Goal: Task Accomplishment & Management: Manage account settings

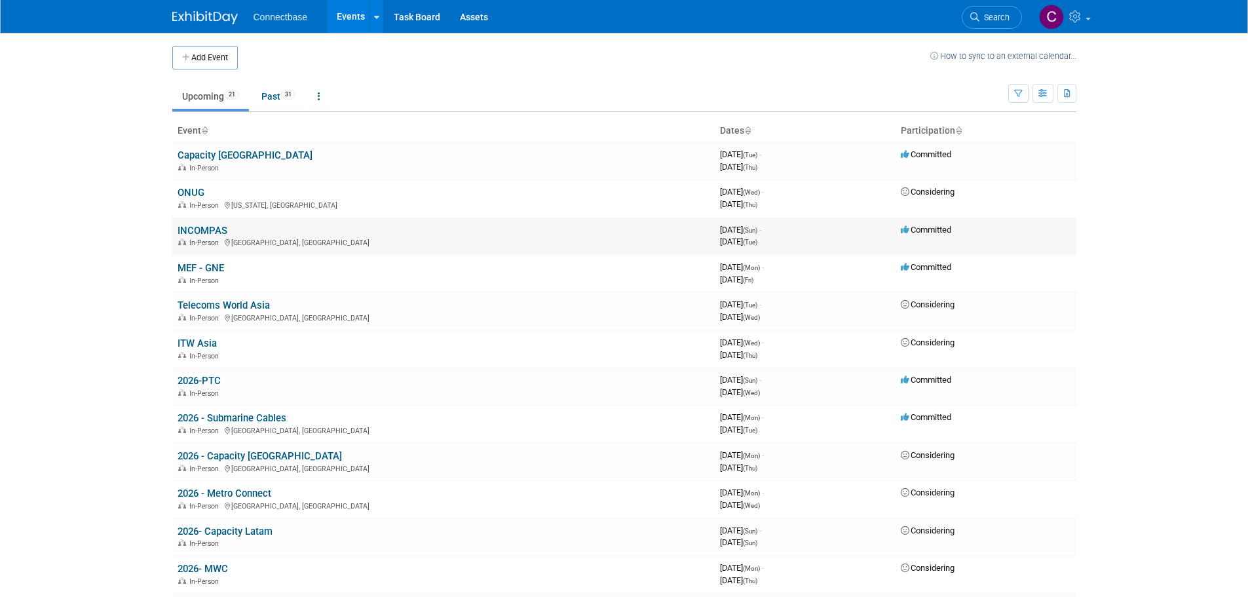
click at [203, 226] on link "INCOMPAS" at bounding box center [203, 231] width 50 height 12
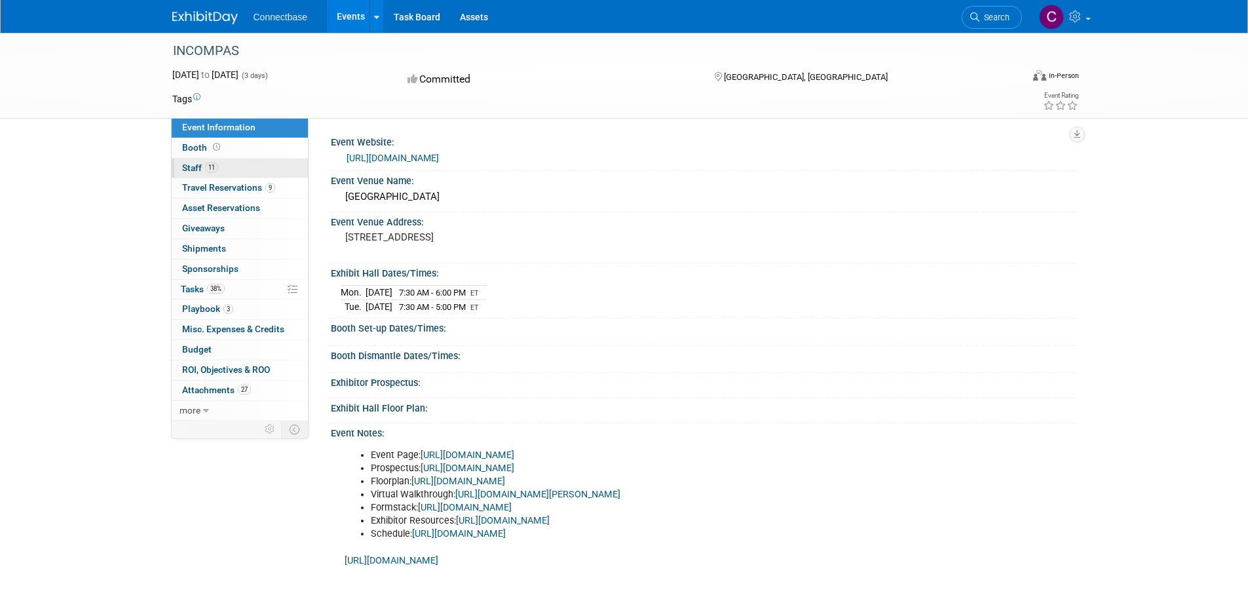
click at [194, 164] on span "Staff 11" at bounding box center [200, 168] width 36 height 10
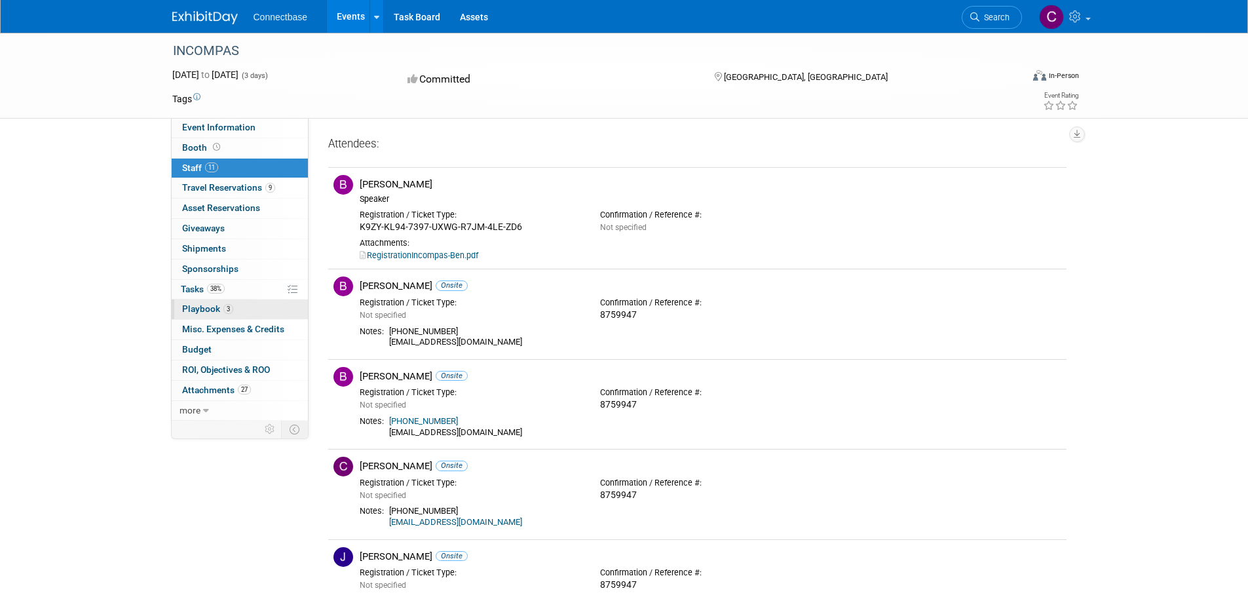
click at [204, 306] on span "Playbook 3" at bounding box center [207, 308] width 51 height 10
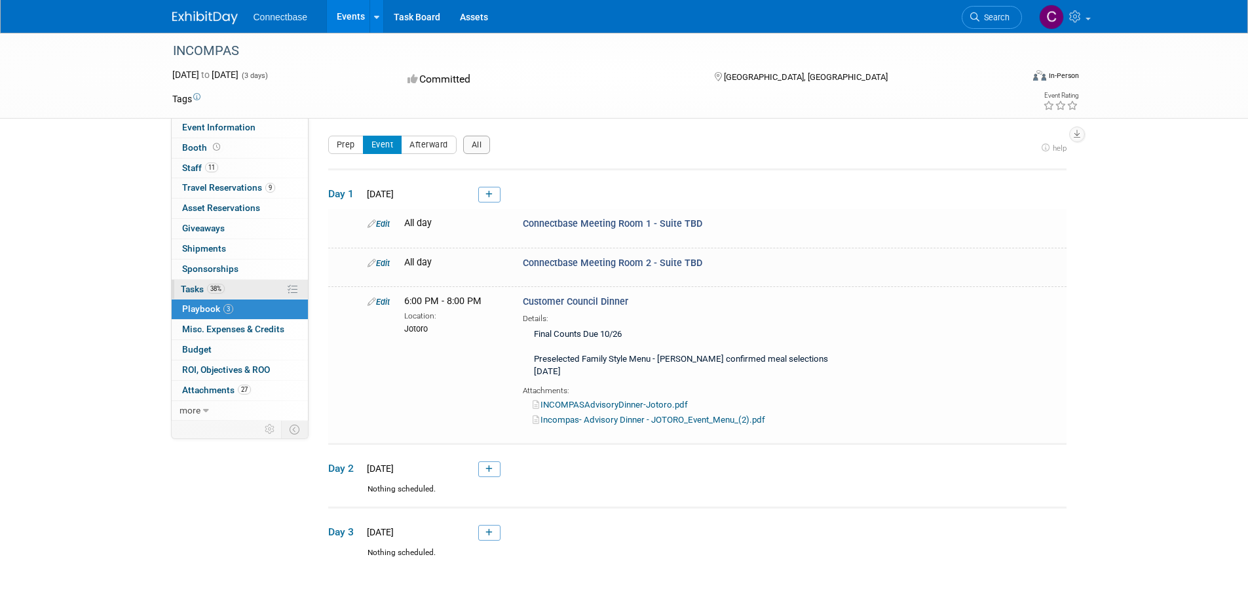
click at [197, 288] on span "Tasks 38%" at bounding box center [203, 289] width 44 height 10
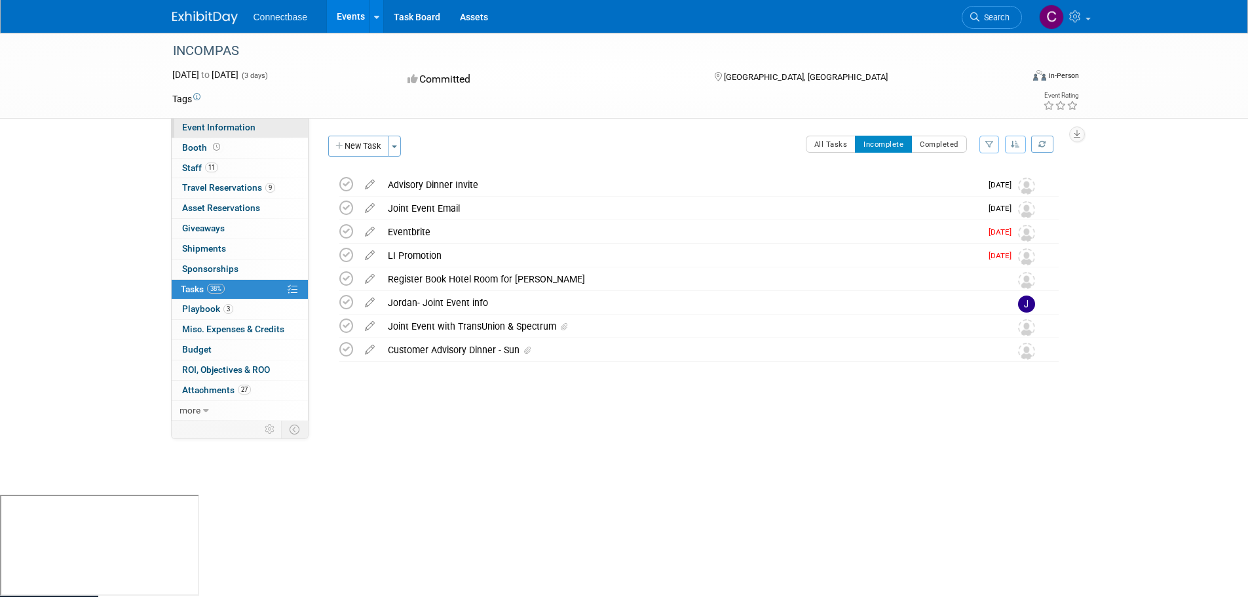
click at [218, 126] on span "Event Information" at bounding box center [218, 127] width 73 height 10
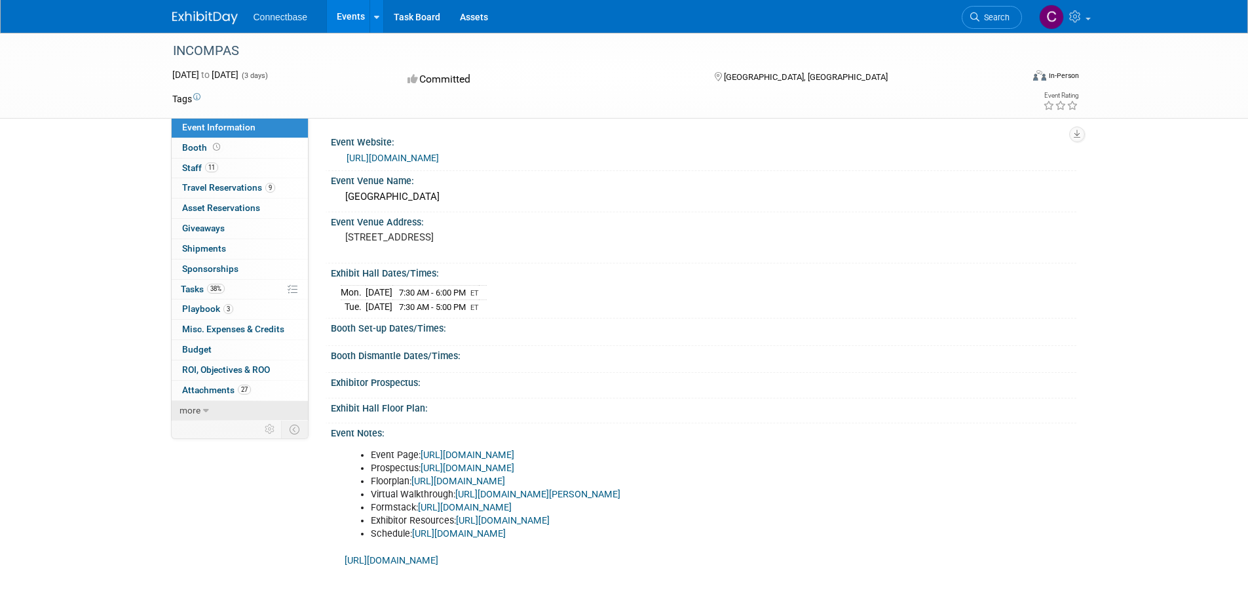
click at [208, 410] on link "more" at bounding box center [240, 411] width 136 height 20
click at [195, 146] on span "Booth" at bounding box center [202, 147] width 41 height 10
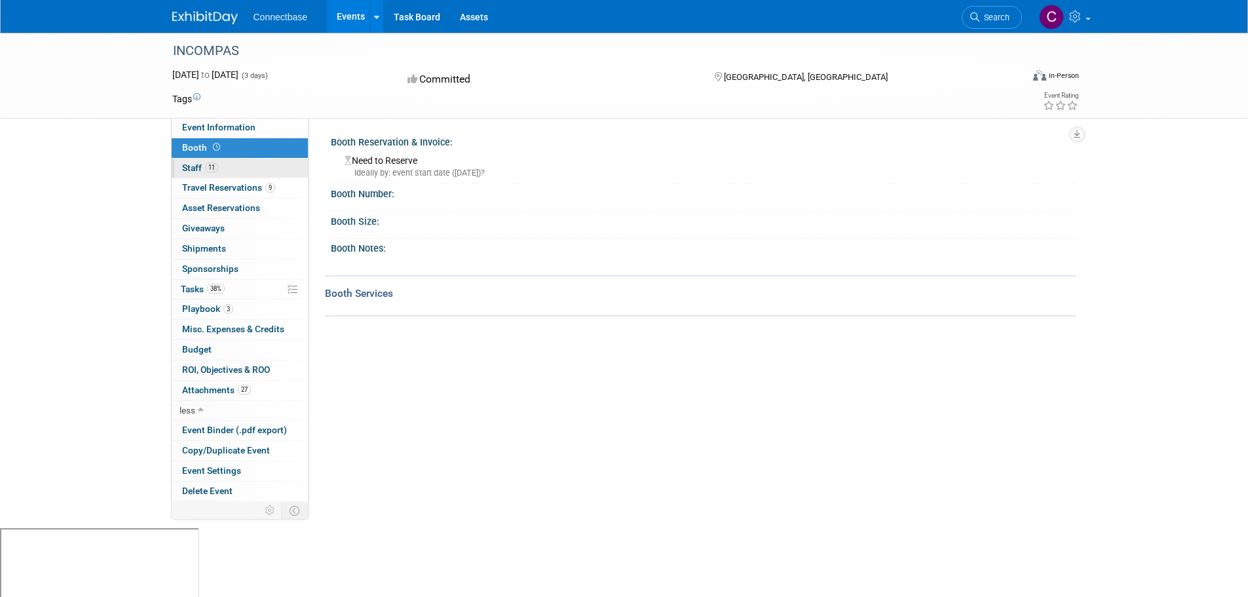
click at [193, 166] on span "Staff 11" at bounding box center [200, 168] width 36 height 10
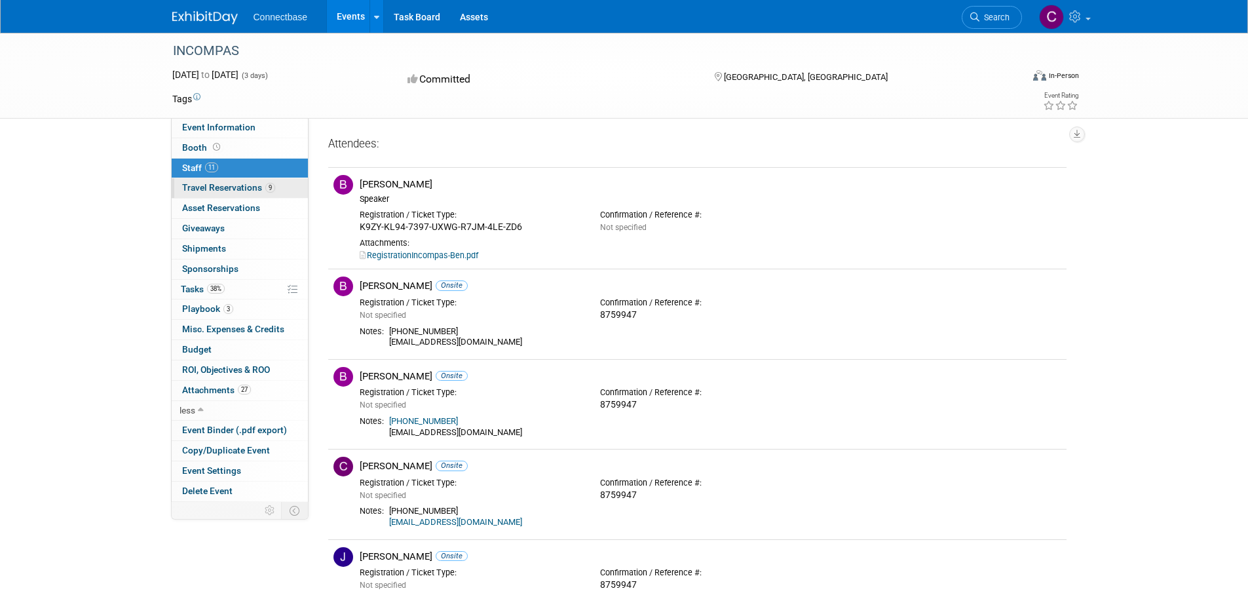
click at [199, 189] on span "Travel Reservations 9" at bounding box center [228, 187] width 93 height 10
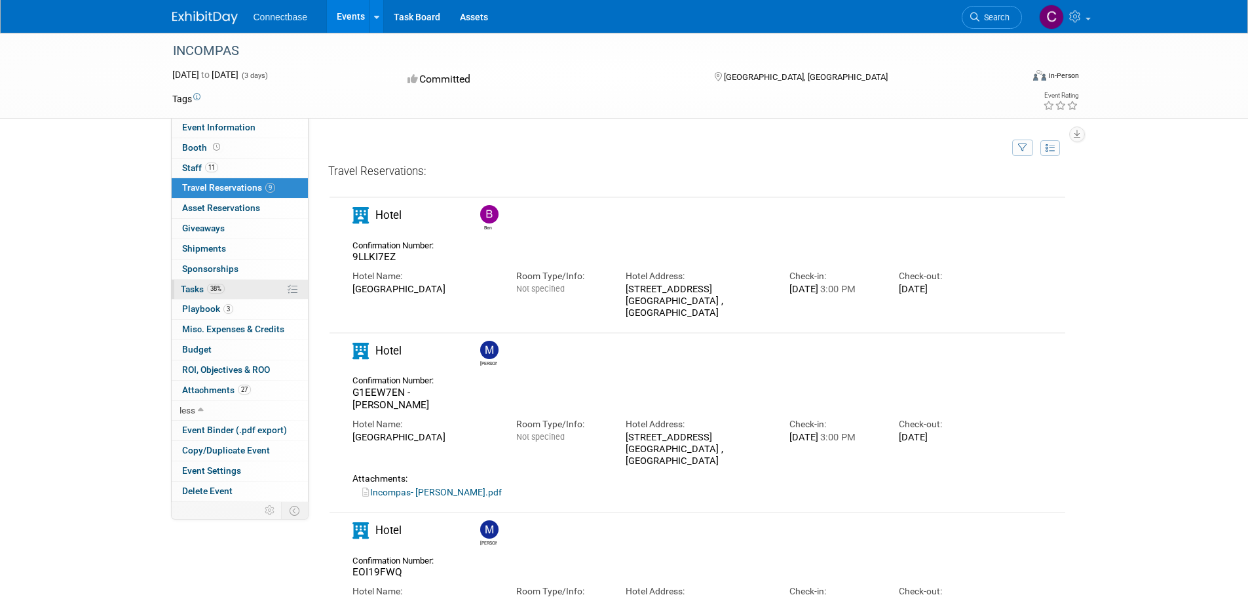
click at [191, 287] on span "Tasks 38%" at bounding box center [203, 289] width 44 height 10
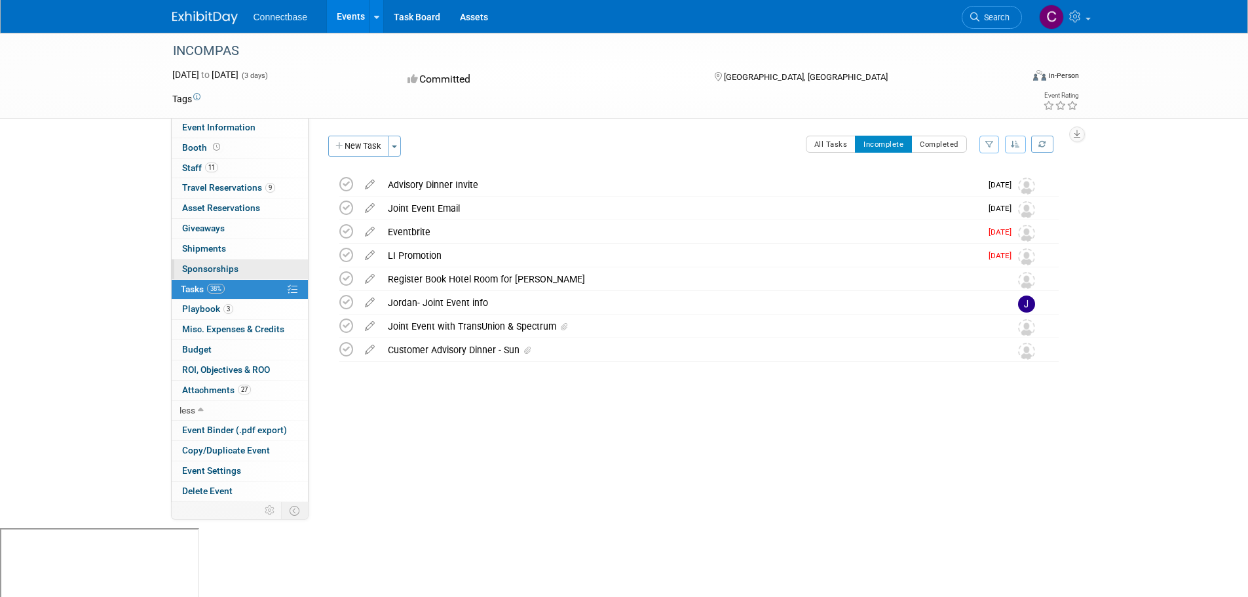
click at [195, 268] on span "Sponsorships 0" at bounding box center [210, 268] width 56 height 10
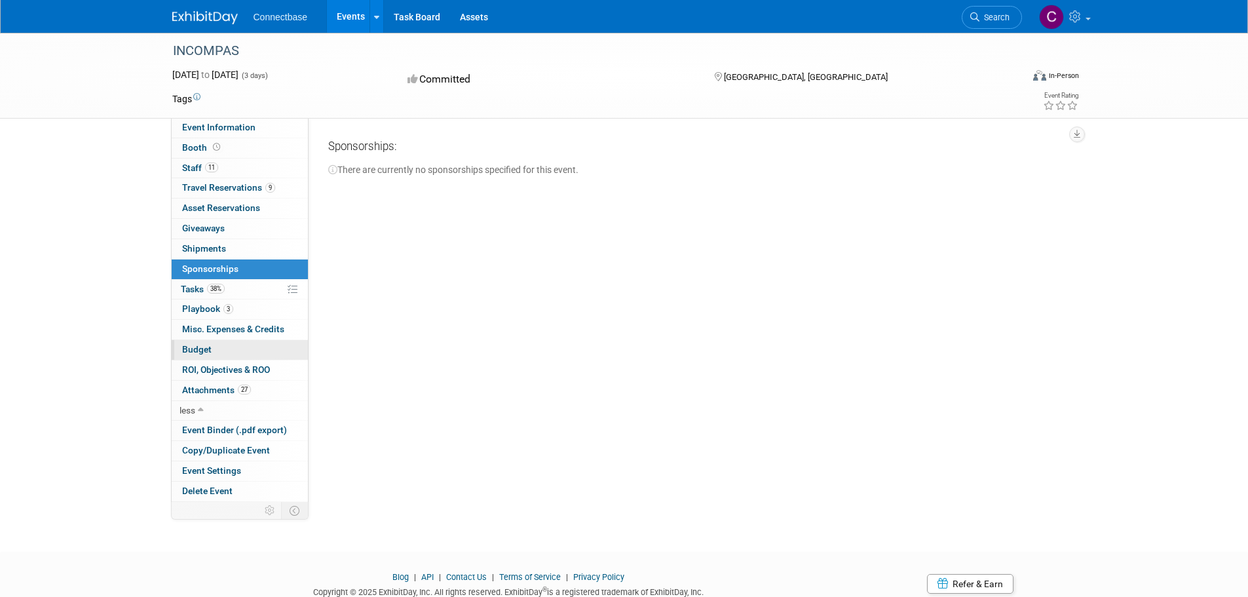
click at [193, 349] on span "Budget" at bounding box center [196, 349] width 29 height 10
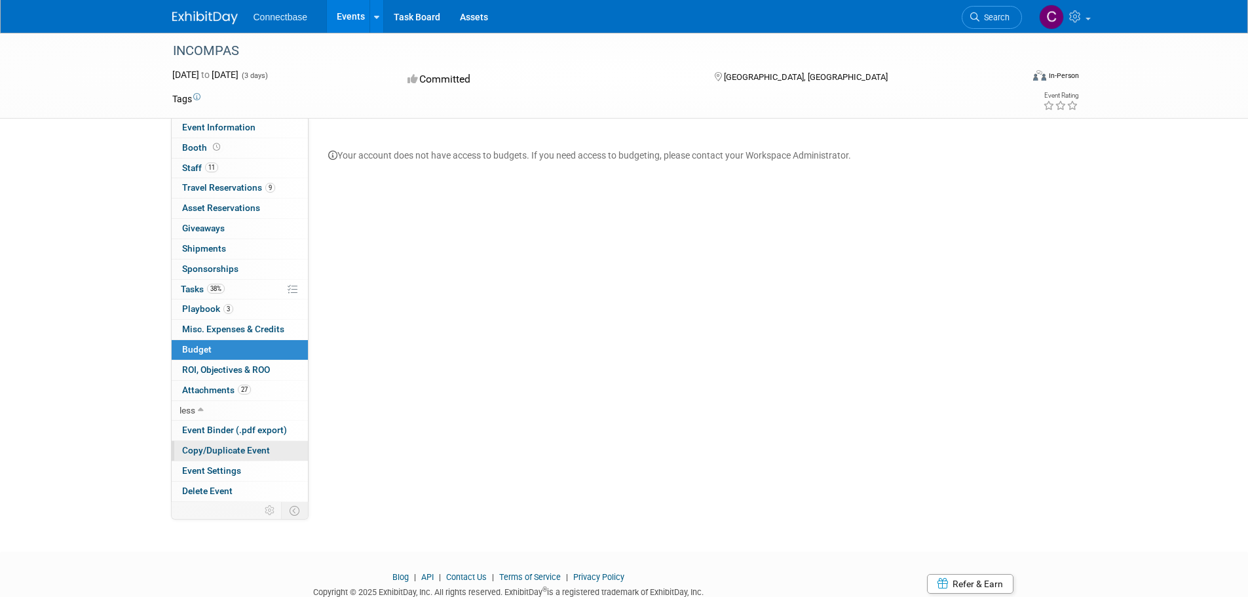
click at [213, 446] on span "Copy/Duplicate Event" at bounding box center [226, 450] width 88 height 10
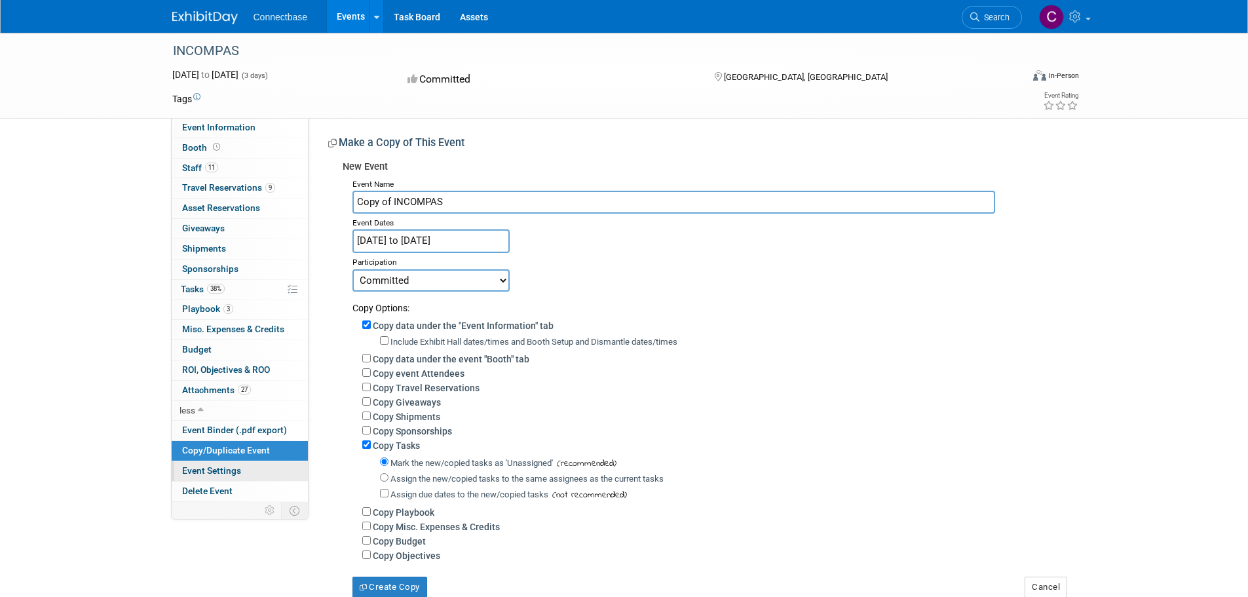
click at [215, 472] on span "Event Settings" at bounding box center [211, 470] width 59 height 10
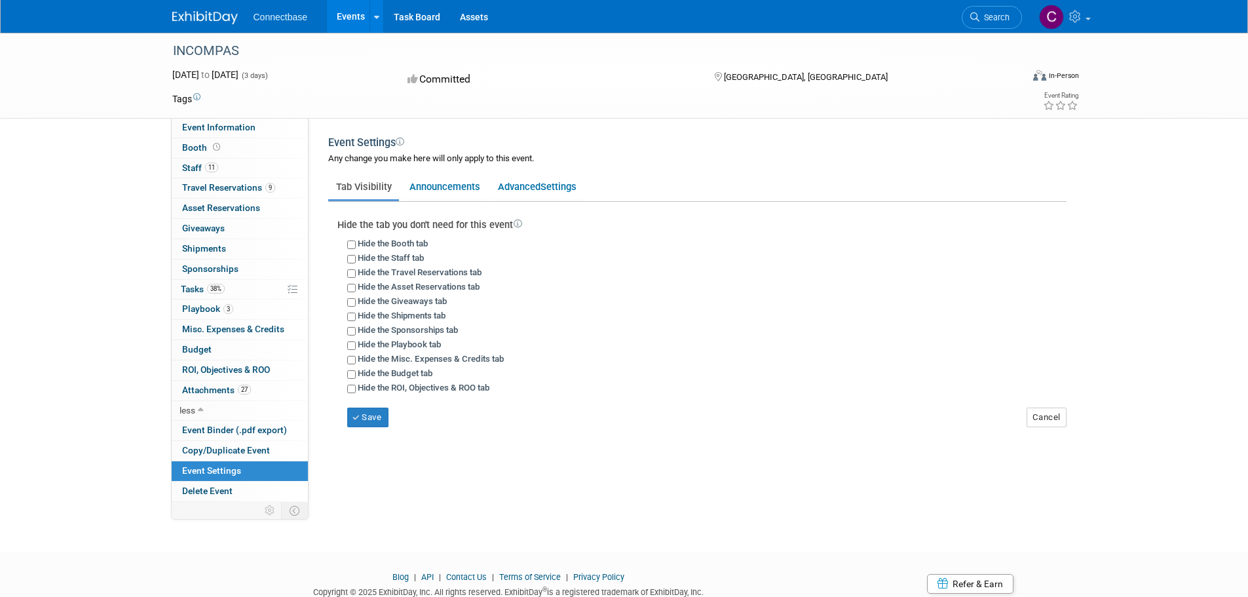
click at [285, 17] on span "Connectbase" at bounding box center [281, 17] width 54 height 10
click at [263, 16] on span "Connectbase" at bounding box center [281, 17] width 54 height 10
click at [415, 13] on link "Task Board" at bounding box center [417, 16] width 66 height 33
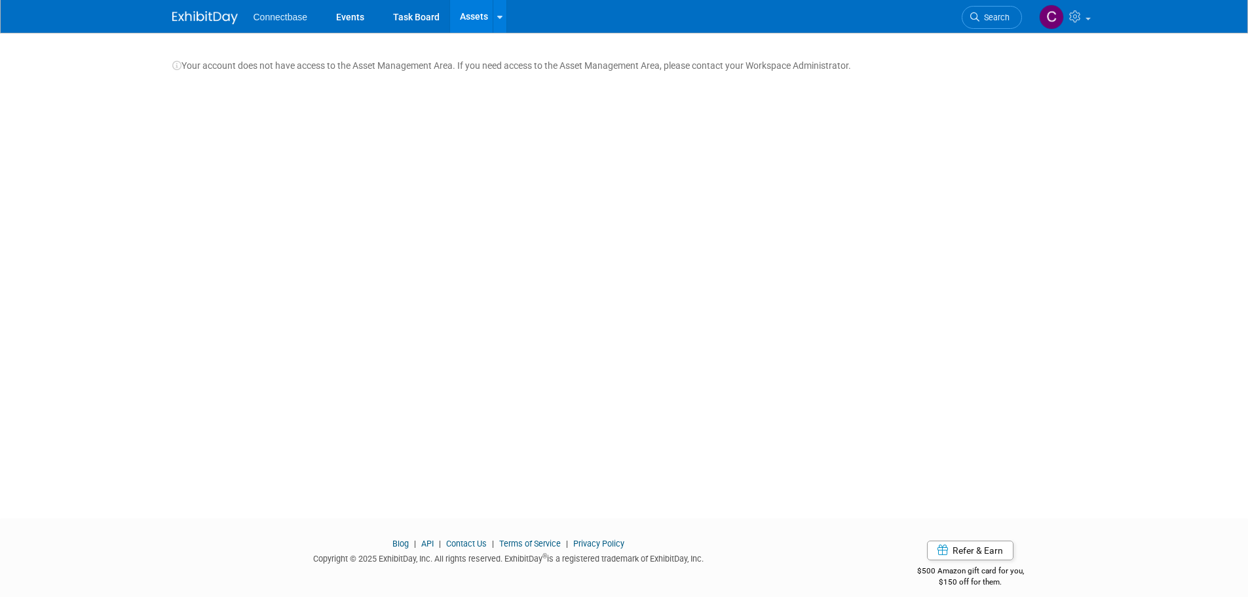
click at [206, 14] on img at bounding box center [205, 17] width 66 height 13
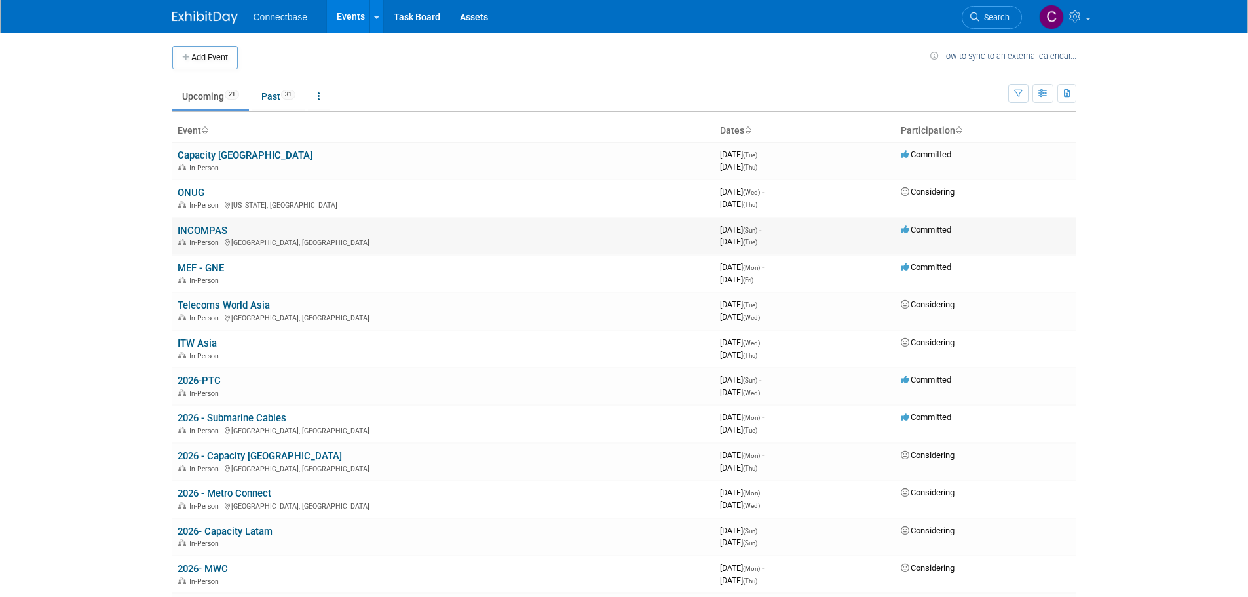
click at [183, 229] on link "INCOMPAS" at bounding box center [203, 231] width 50 height 12
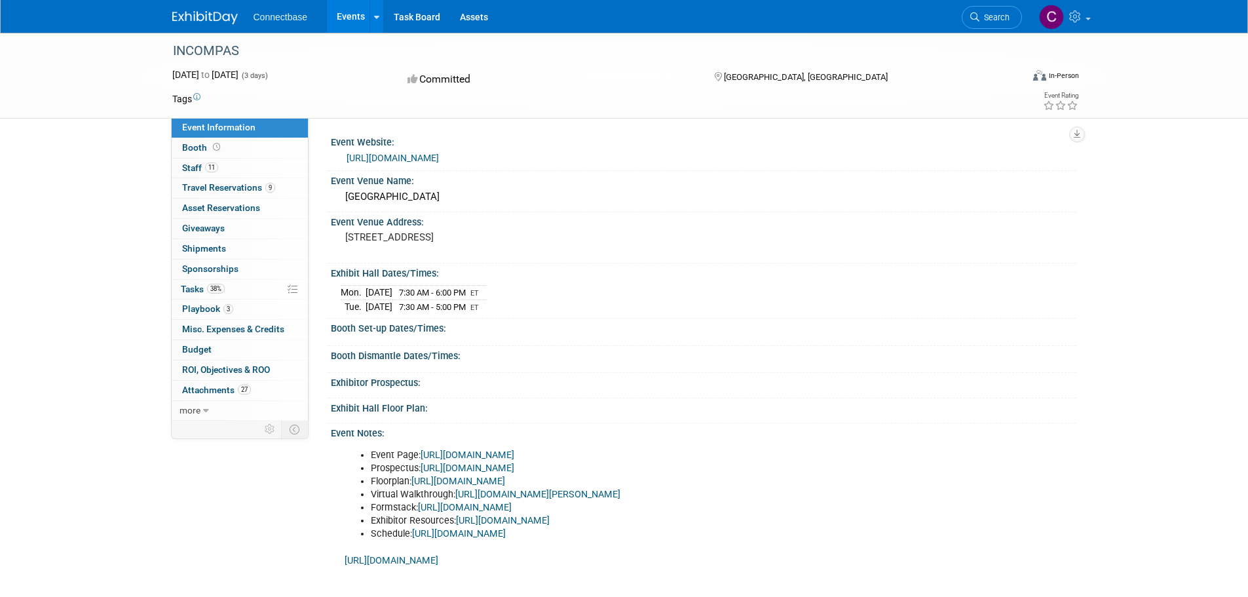
click at [444, 531] on link "[URL][DOMAIN_NAME]" at bounding box center [459, 533] width 94 height 11
click at [421, 18] on link "Task Board" at bounding box center [417, 16] width 66 height 33
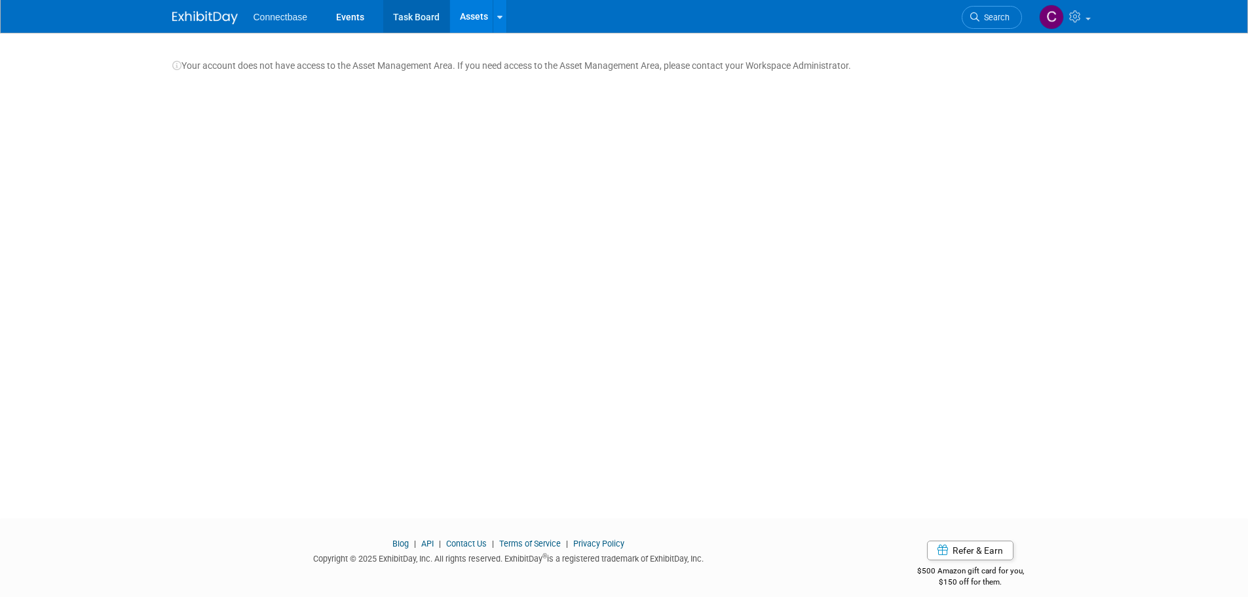
click at [423, 16] on link "Task Board" at bounding box center [416, 16] width 66 height 33
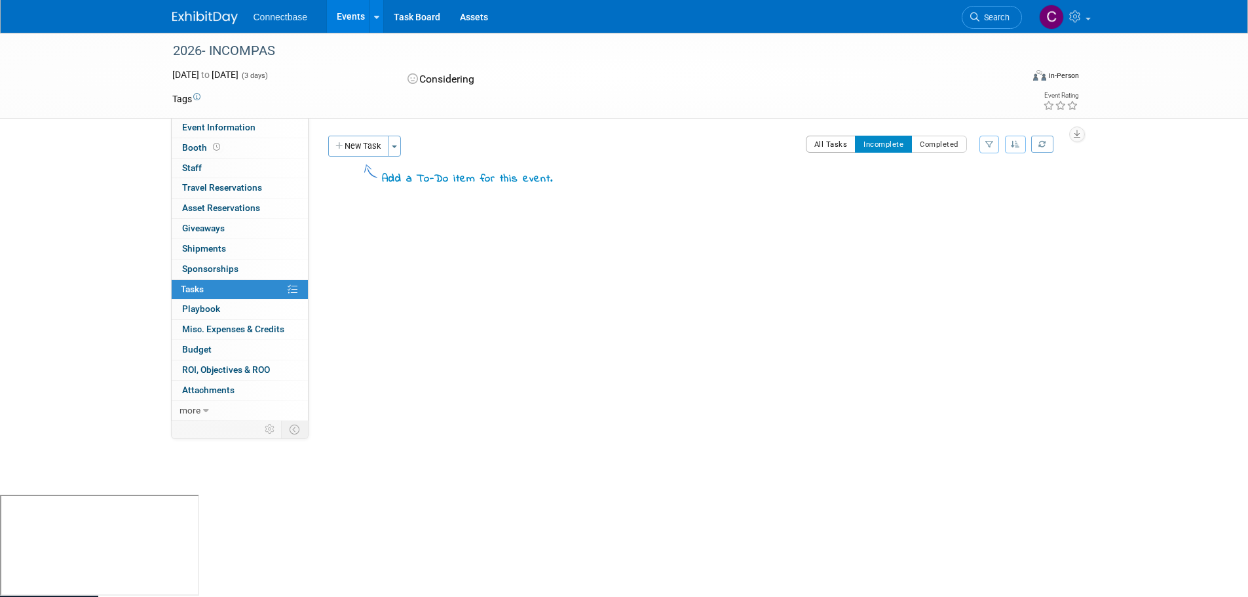
click at [823, 145] on button "All Tasks" at bounding box center [831, 144] width 50 height 17
click at [199, 410] on span "more" at bounding box center [190, 410] width 21 height 10
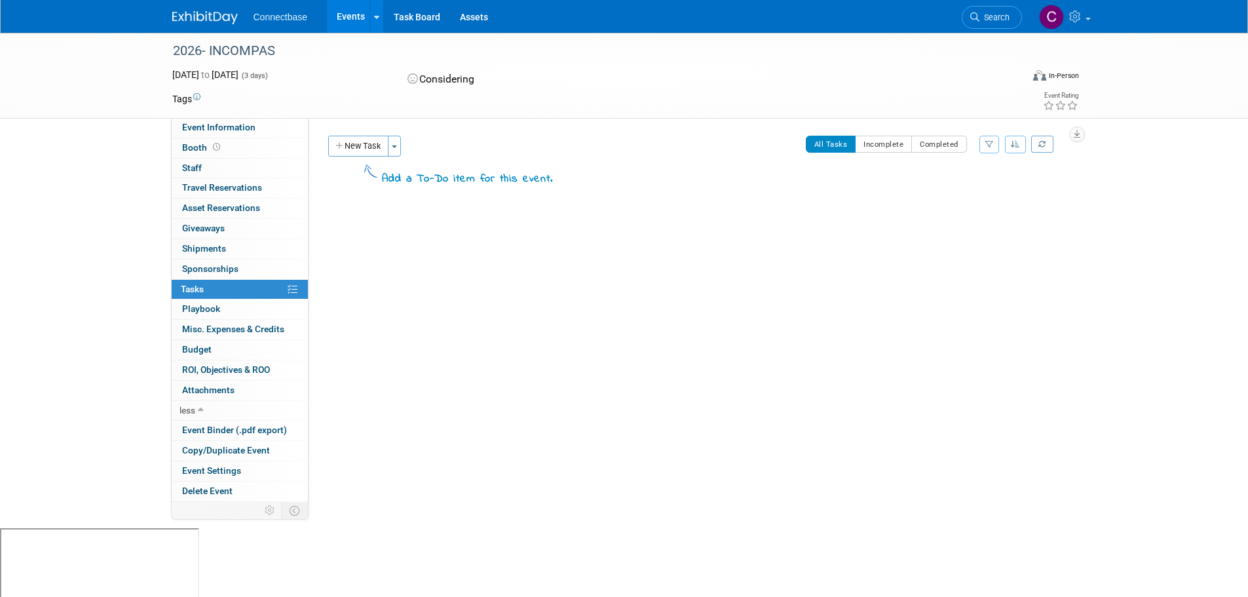
click at [282, 295] on link "0% Tasks 0%" at bounding box center [240, 290] width 136 height 20
drag, startPoint x: 293, startPoint y: 286, endPoint x: 298, endPoint y: 280, distance: 7.4
click at [294, 284] on icon at bounding box center [293, 289] width 10 height 10
click at [371, 145] on button "New Task" at bounding box center [358, 146] width 60 height 21
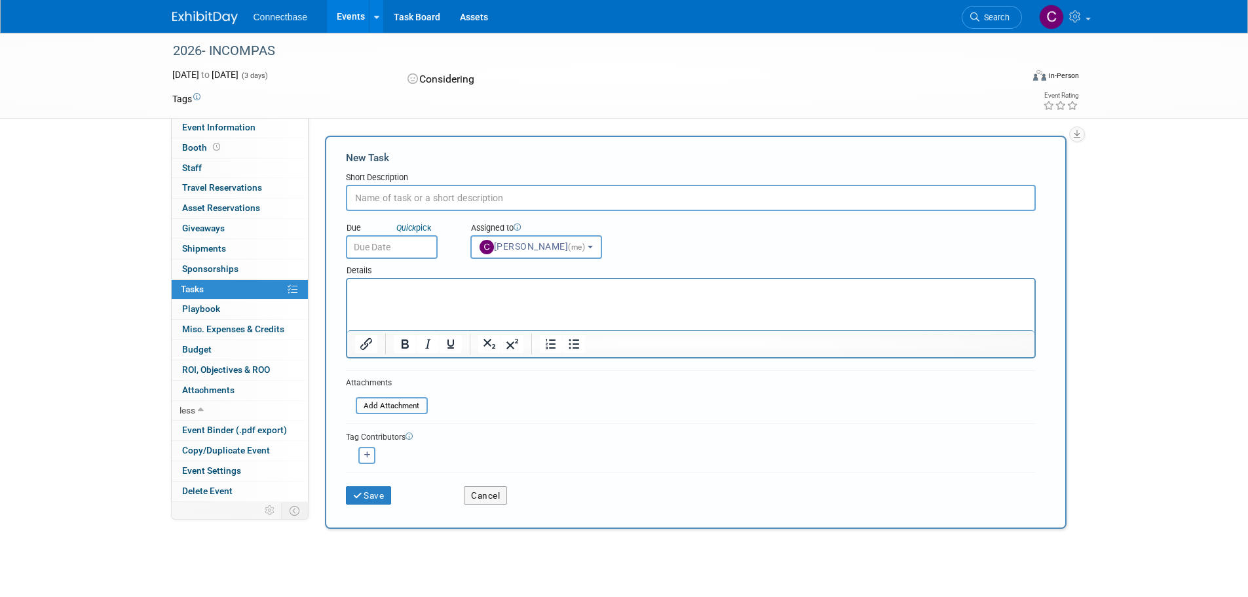
click at [448, 81] on div "Considering" at bounding box center [549, 79] width 290 height 23
click at [239, 75] on span "Nov 1, 2026 to Nov 3, 2026" at bounding box center [205, 74] width 66 height 10
click at [424, 18] on link "Task Board" at bounding box center [417, 16] width 66 height 33
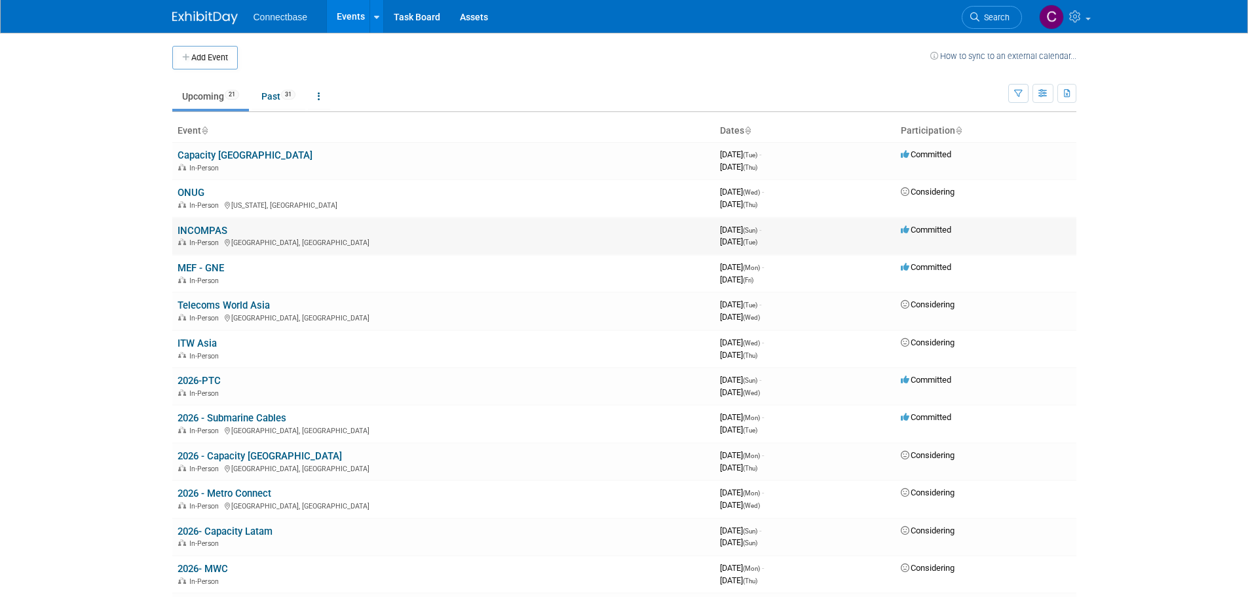
click at [210, 225] on link "INCOMPAS" at bounding box center [203, 231] width 50 height 12
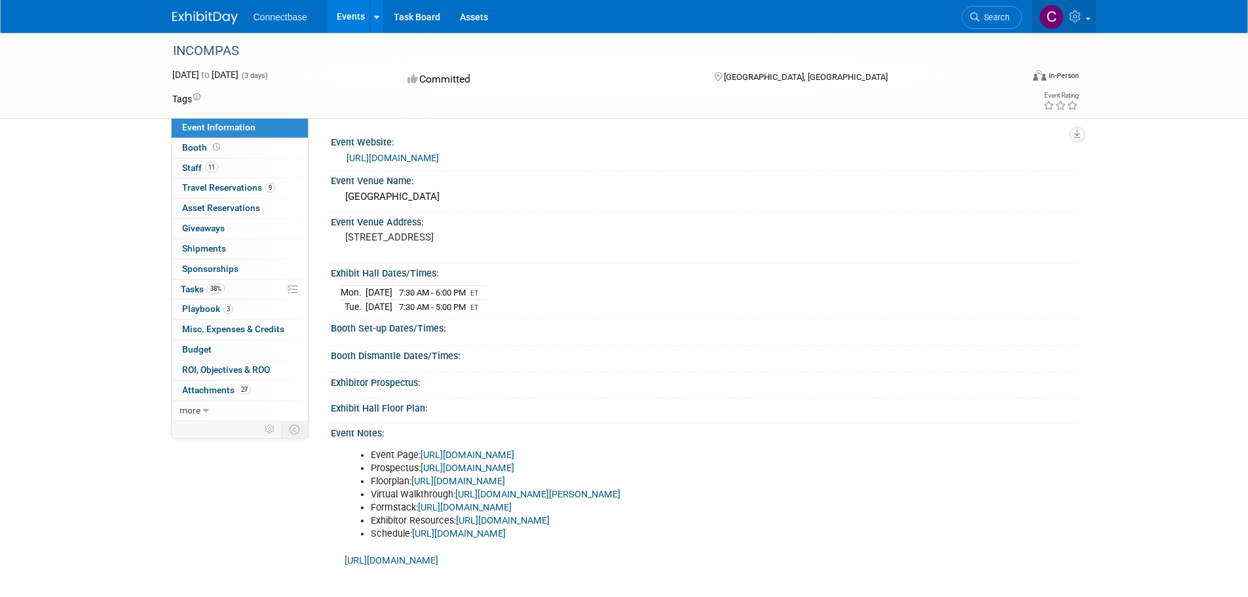
click at [1075, 19] on icon at bounding box center [1076, 16] width 15 height 12
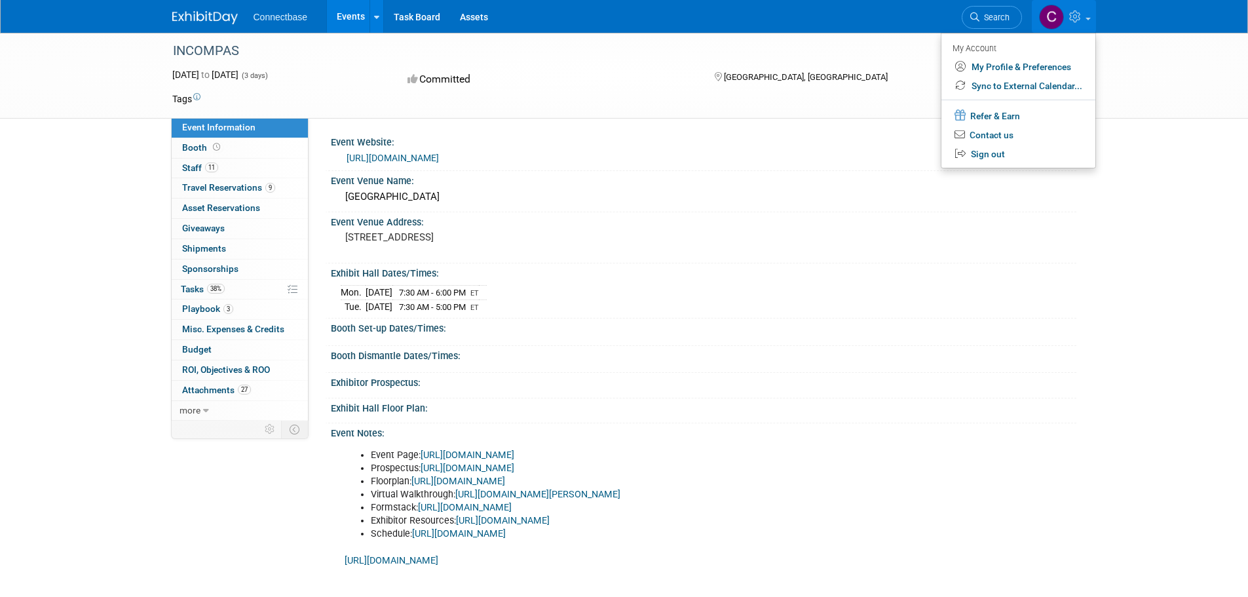
click at [1052, 22] on img at bounding box center [1051, 17] width 25 height 25
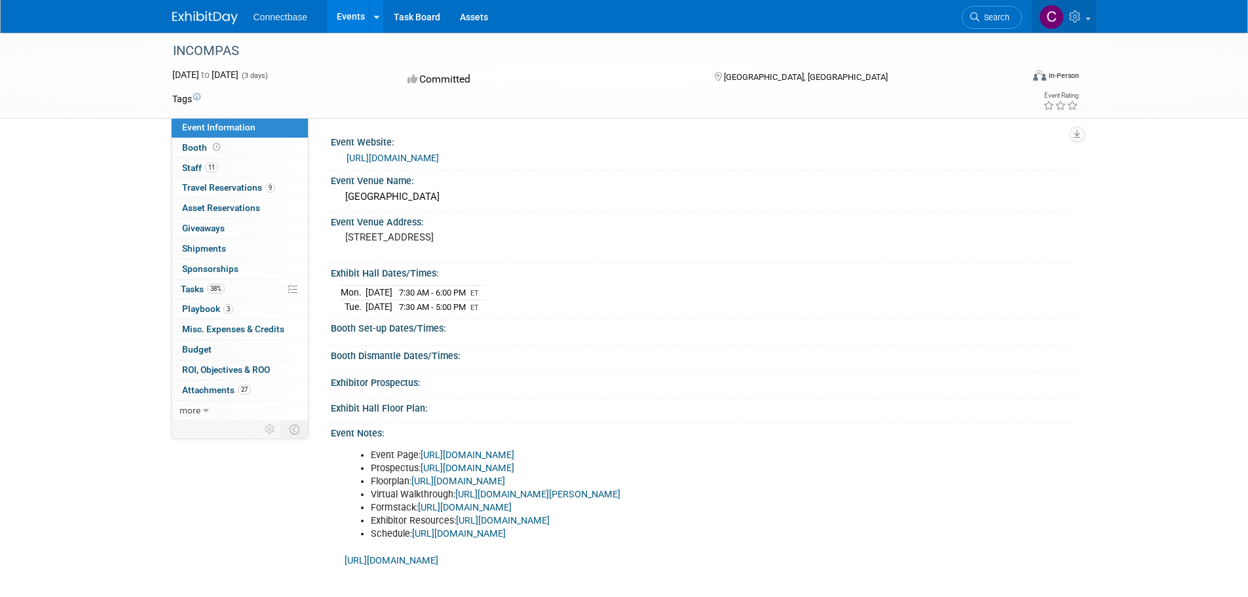
click at [1052, 22] on img at bounding box center [1051, 17] width 25 height 25
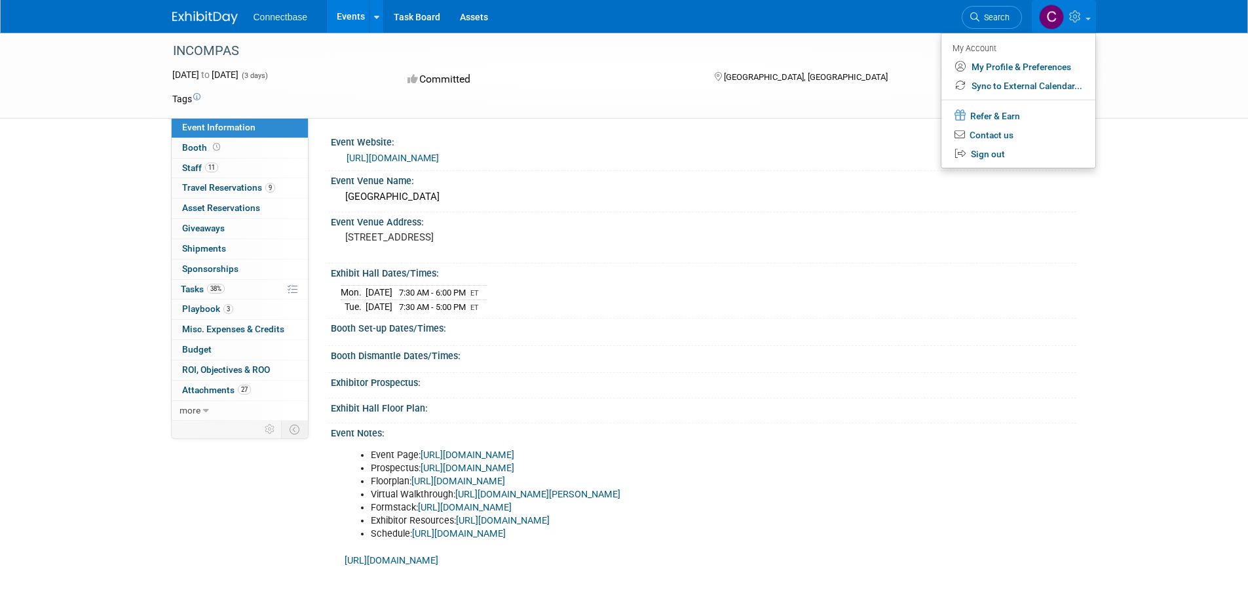
click at [641, 315] on div "Exhibit Hall Dates/Times: Mon. Nov 3, 2025 7:30 AM - 6:00 PM ET Tue. Nov 4, 202…" at bounding box center [701, 291] width 752 height 56
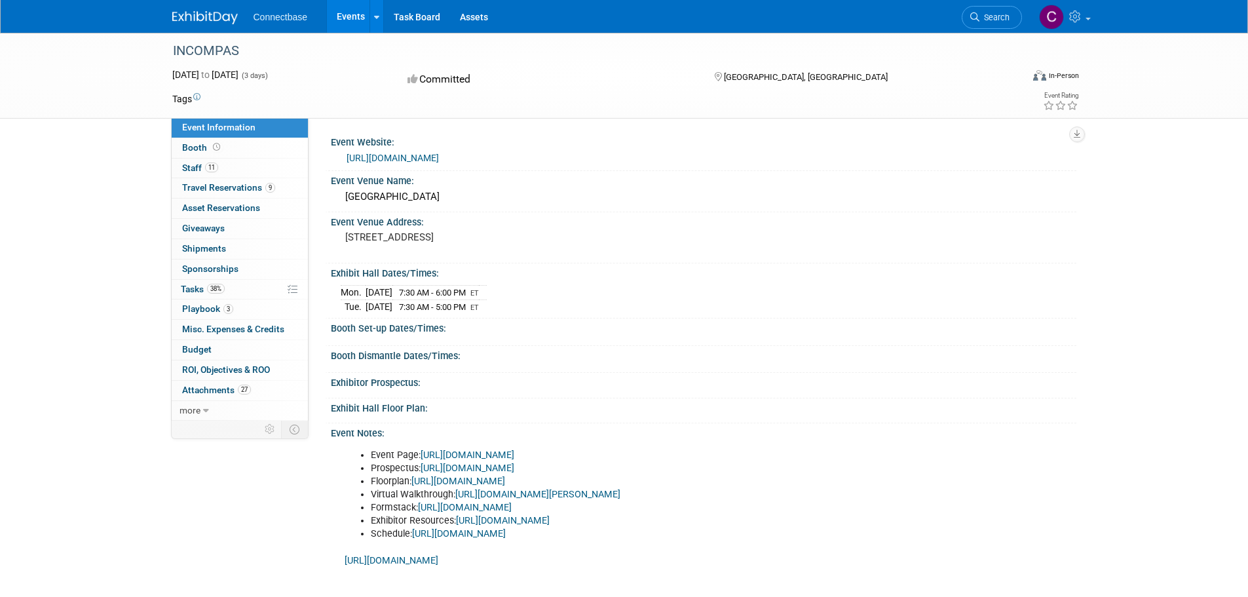
click at [478, 533] on link "https://show.incompas.org/Schedule" at bounding box center [459, 533] width 94 height 11
